Goal: Information Seeking & Learning: Find specific page/section

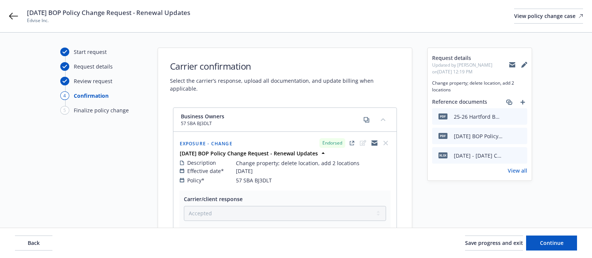
select select "ACCEPTED"
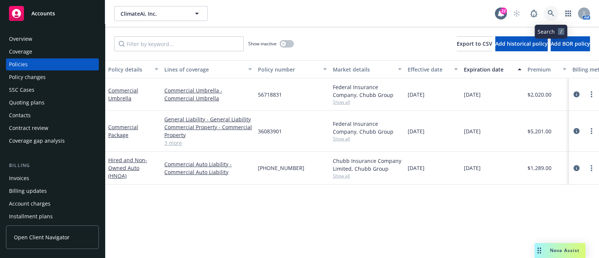
click at [548, 11] on icon at bounding box center [551, 13] width 6 height 6
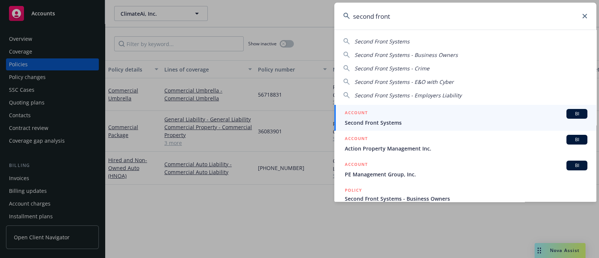
type input "second front"
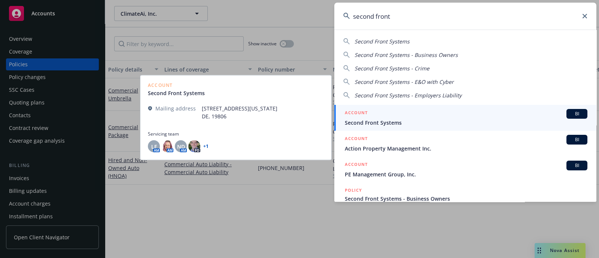
click at [389, 119] on span "Second Front Systems" at bounding box center [466, 123] width 243 height 8
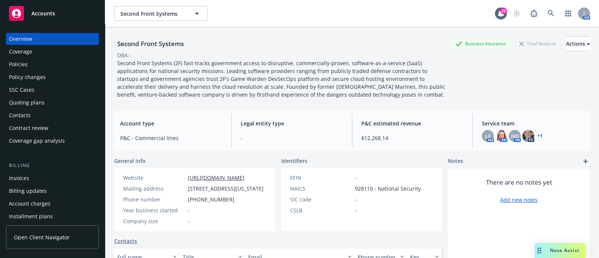
click at [11, 59] on div "Policies" at bounding box center [18, 64] width 19 height 12
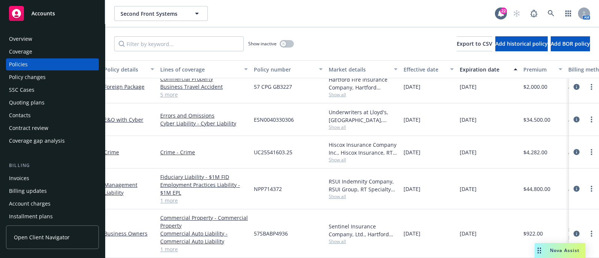
scroll to position [77, 0]
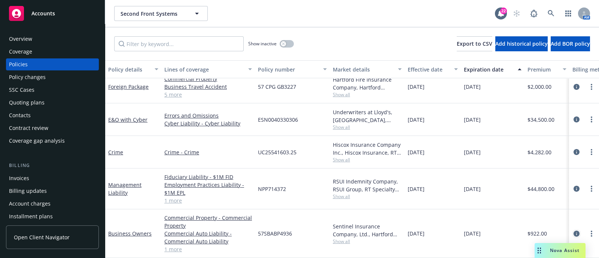
click at [572, 229] on link "circleInformation" at bounding box center [576, 233] width 9 height 9
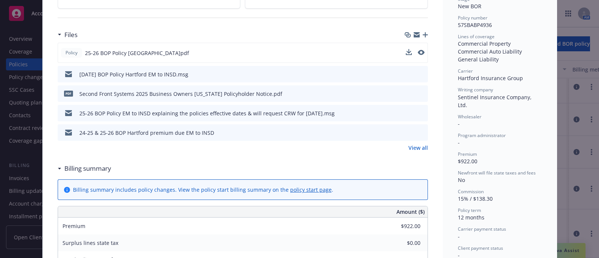
scroll to position [177, 0]
click at [418, 130] on button at bounding box center [421, 134] width 7 height 8
click at [417, 130] on icon "preview file" at bounding box center [420, 132] width 7 height 5
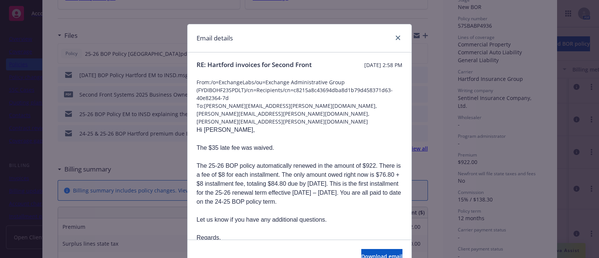
scroll to position [0, 0]
click at [167, 25] on div "Email details RE: [GEOGRAPHIC_DATA] invoices for Second Front [DATE] 2:58 PM Fr…" at bounding box center [299, 129] width 599 height 258
click at [395, 33] on link "close" at bounding box center [397, 37] width 9 height 9
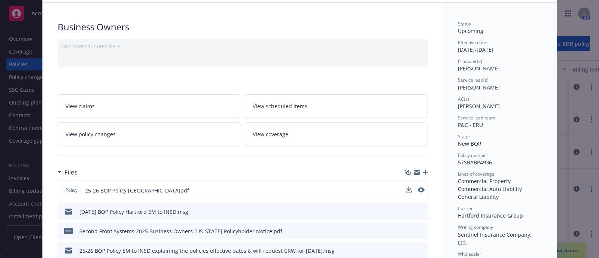
scroll to position [18, 0]
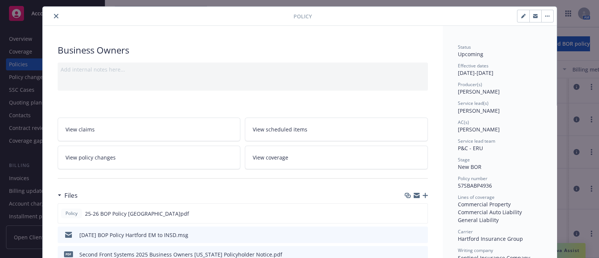
click at [54, 16] on icon "close" at bounding box center [56, 16] width 4 height 4
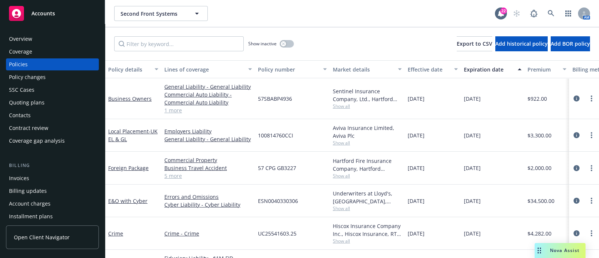
click at [34, 40] on div "Overview" at bounding box center [52, 39] width 87 height 12
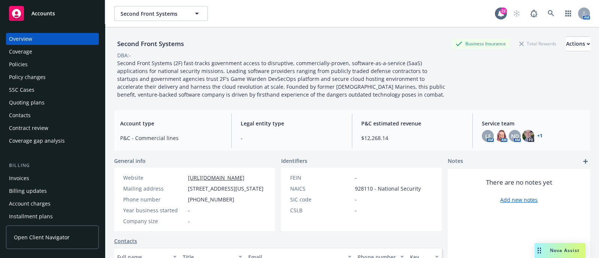
click at [34, 54] on div "Coverage" at bounding box center [52, 52] width 87 height 12
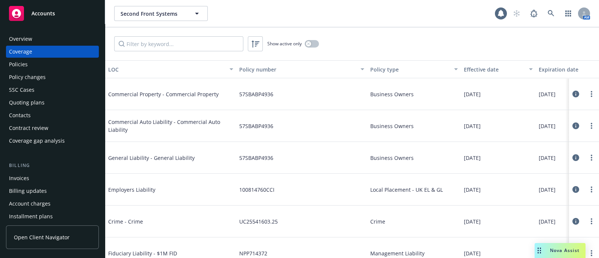
click at [33, 64] on div "Policies" at bounding box center [52, 64] width 87 height 12
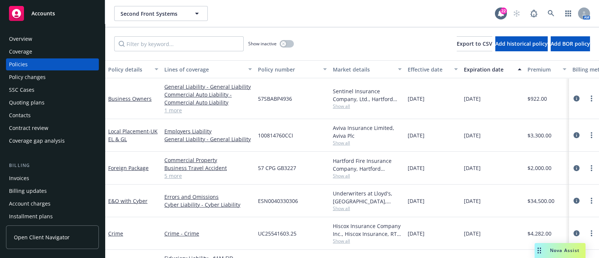
click at [172, 111] on link "1 more" at bounding box center [208, 110] width 88 height 8
